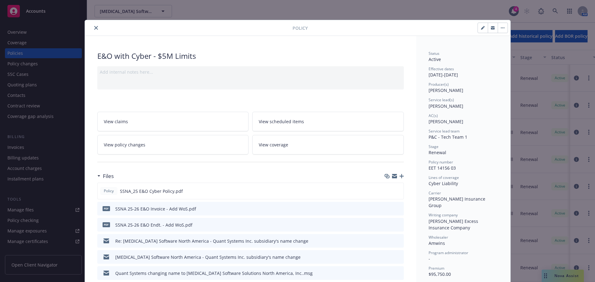
click at [95, 28] on icon "close" at bounding box center [96, 28] width 4 height 4
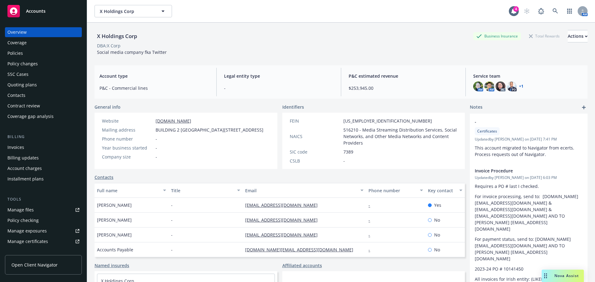
click at [29, 56] on div "Policies" at bounding box center [43, 53] width 72 height 10
